Goal: Task Accomplishment & Management: Use online tool/utility

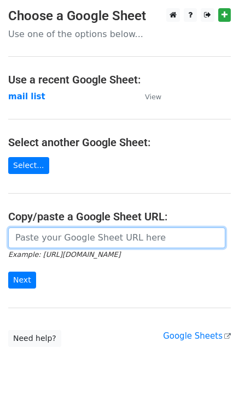
click at [93, 243] on input "url" at bounding box center [116, 238] width 217 height 21
paste input "Trusted Jewellery Manufacturing Partner – Silver, Gold & Diamonds"
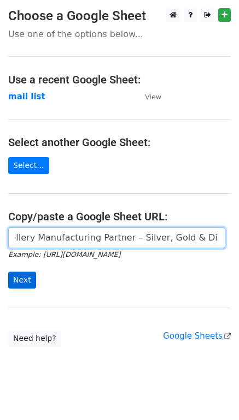
type input "Trusted Jewellery Manufacturing Partner – Silver, Gold & Diamonds"
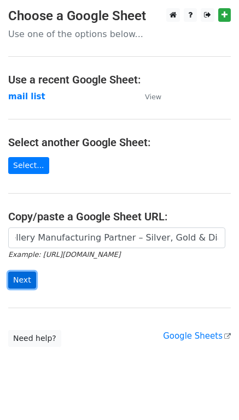
click at [26, 282] on input "Next" at bounding box center [22, 280] width 28 height 17
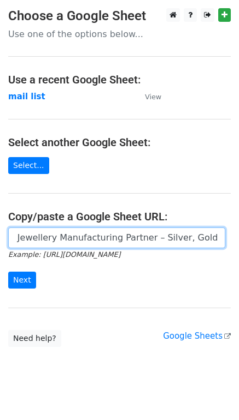
scroll to position [0, 0]
drag, startPoint x: 217, startPoint y: 236, endPoint x: 15, endPoint y: 251, distance: 202.0
click at [15, 251] on form "Trusted Jewellery Manufacturing Partner – Silver, Gold & Diamonds Example: [URL…" at bounding box center [119, 258] width 222 height 61
click at [58, 239] on input "url" at bounding box center [116, 238] width 217 height 21
paste input "[URL][DOMAIN_NAME]"
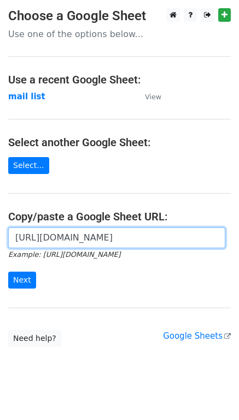
scroll to position [0, 407]
type input "[URL][DOMAIN_NAME]"
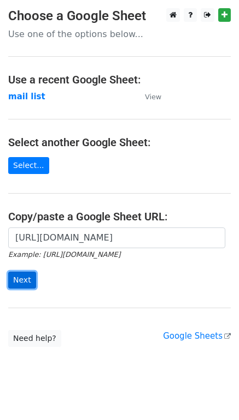
click at [26, 276] on input "Next" at bounding box center [22, 280] width 28 height 17
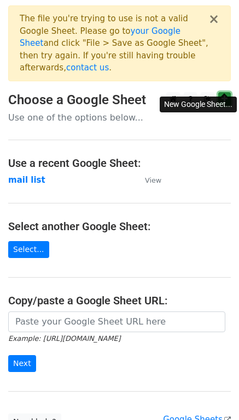
click at [222, 95] on icon at bounding box center [224, 99] width 6 height 8
click at [27, 241] on link "Select..." at bounding box center [28, 249] width 41 height 17
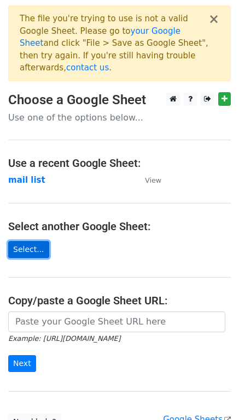
click at [27, 245] on link "Select..." at bounding box center [28, 249] width 41 height 17
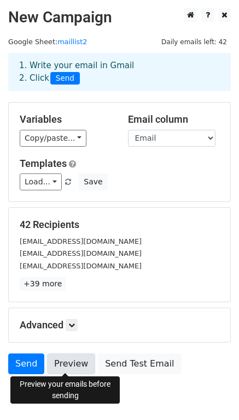
click at [63, 363] on link "Preview" at bounding box center [71, 364] width 48 height 21
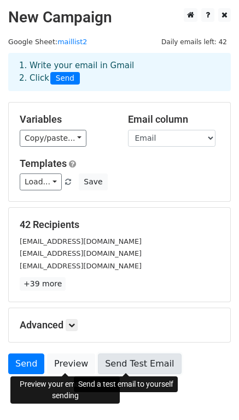
click at [135, 366] on link "Send Test Email" at bounding box center [139, 364] width 83 height 21
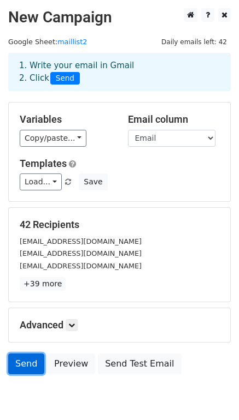
click at [20, 360] on link "Send" at bounding box center [26, 364] width 36 height 21
